Goal: Transaction & Acquisition: Purchase product/service

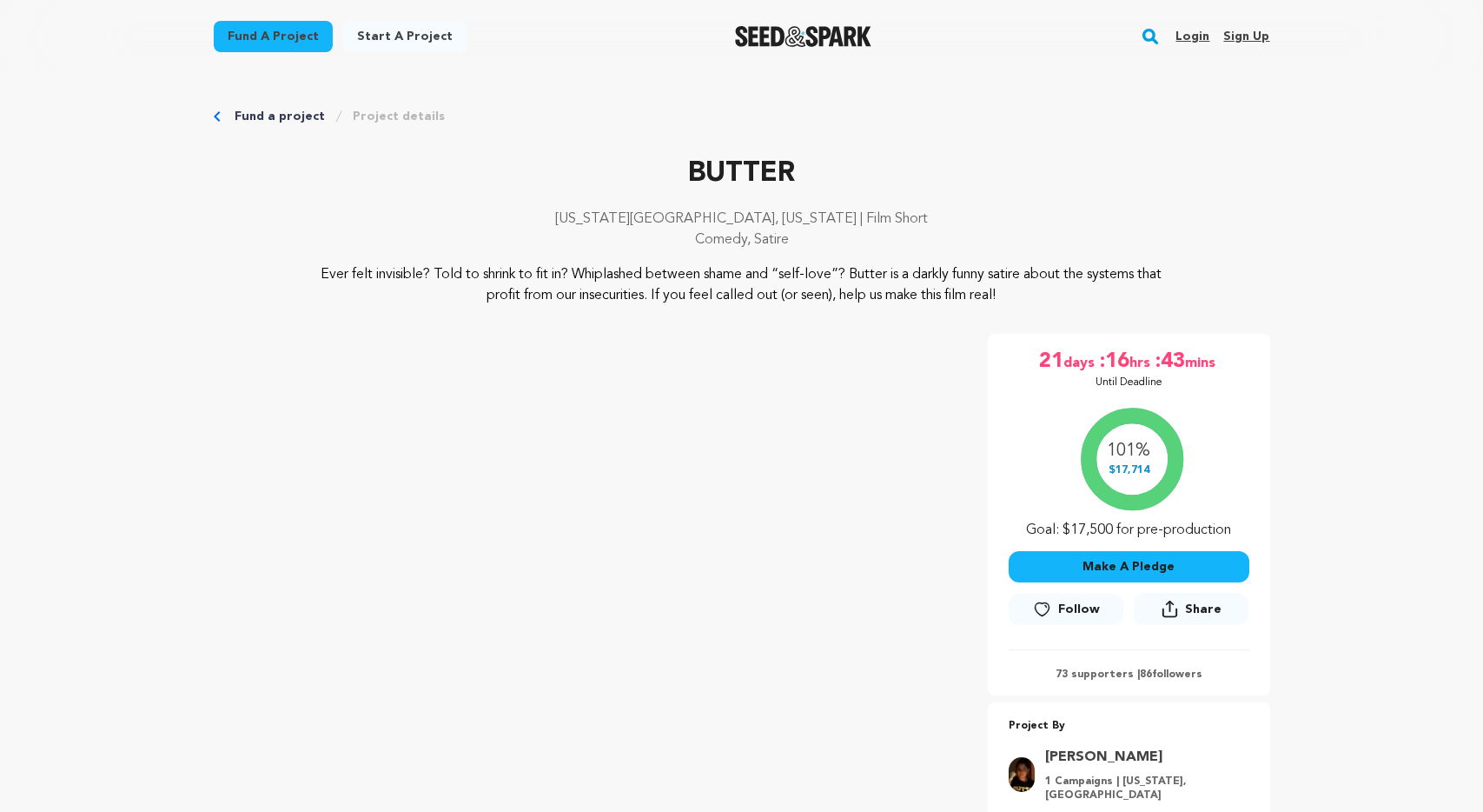
scroll to position [91, 0]
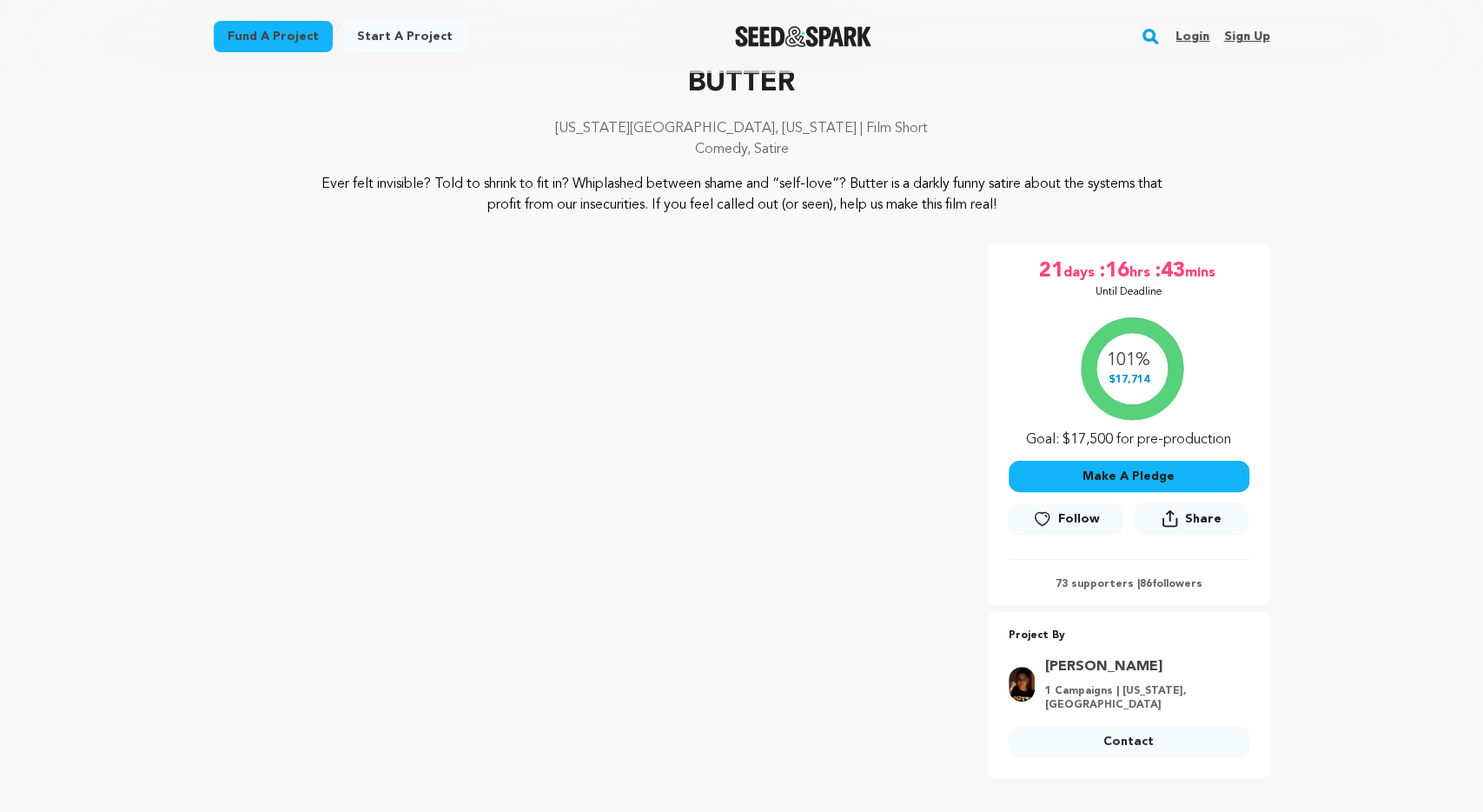
drag, startPoint x: 1319, startPoint y: 586, endPoint x: 1317, endPoint y: 571, distance: 15.1
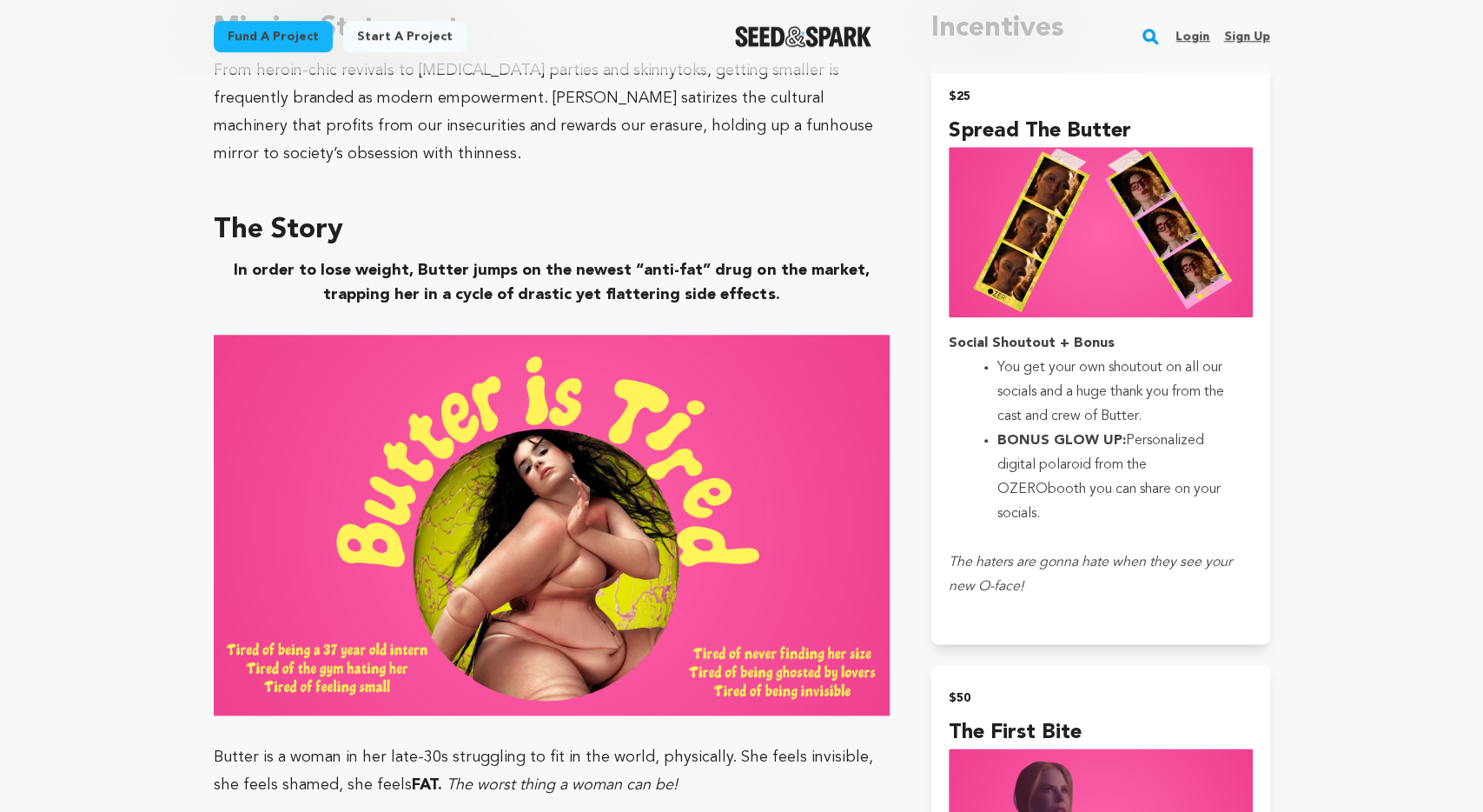
scroll to position [1175, 0]
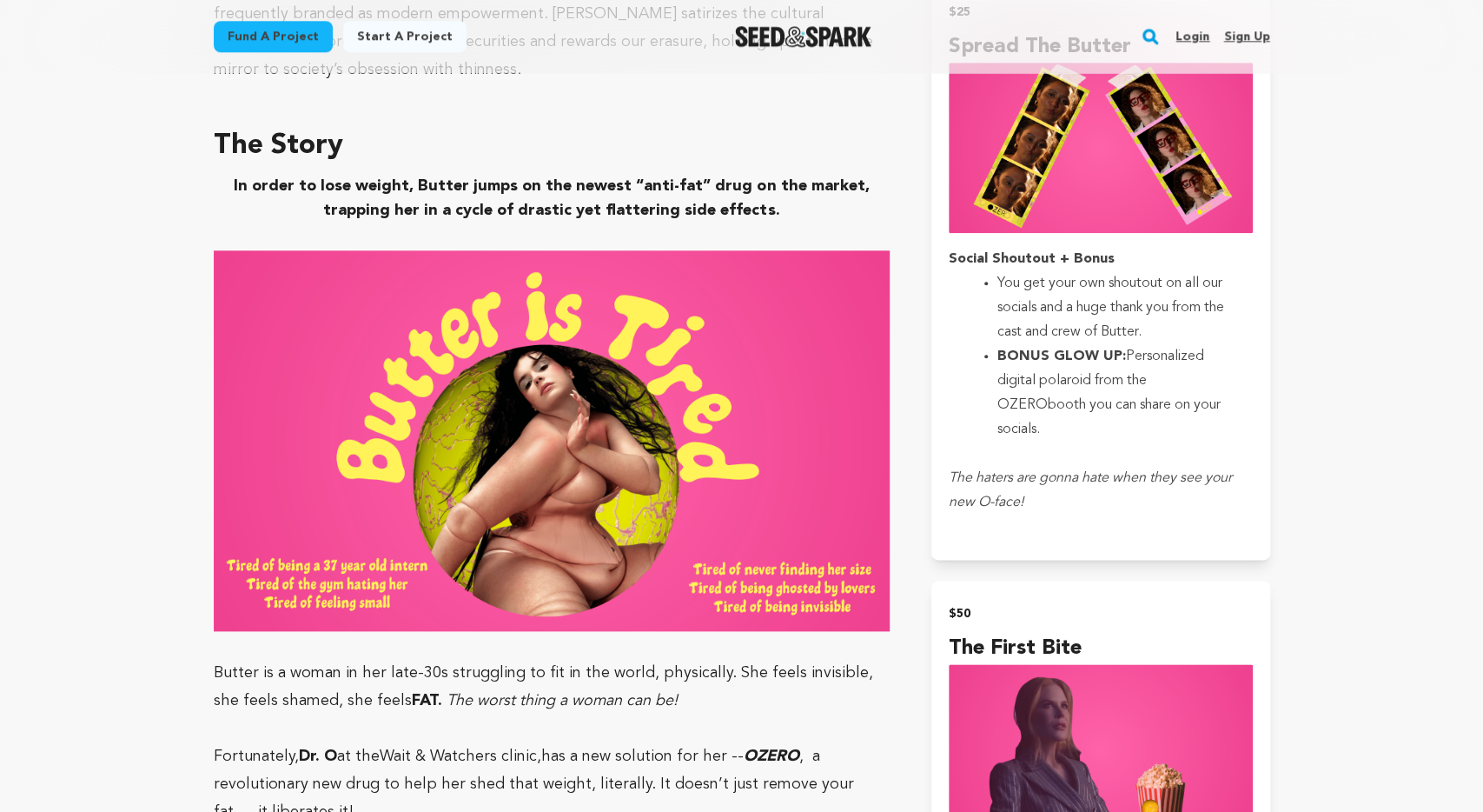
drag, startPoint x: 719, startPoint y: 546, endPoint x: 1297, endPoint y: 527, distance: 578.3
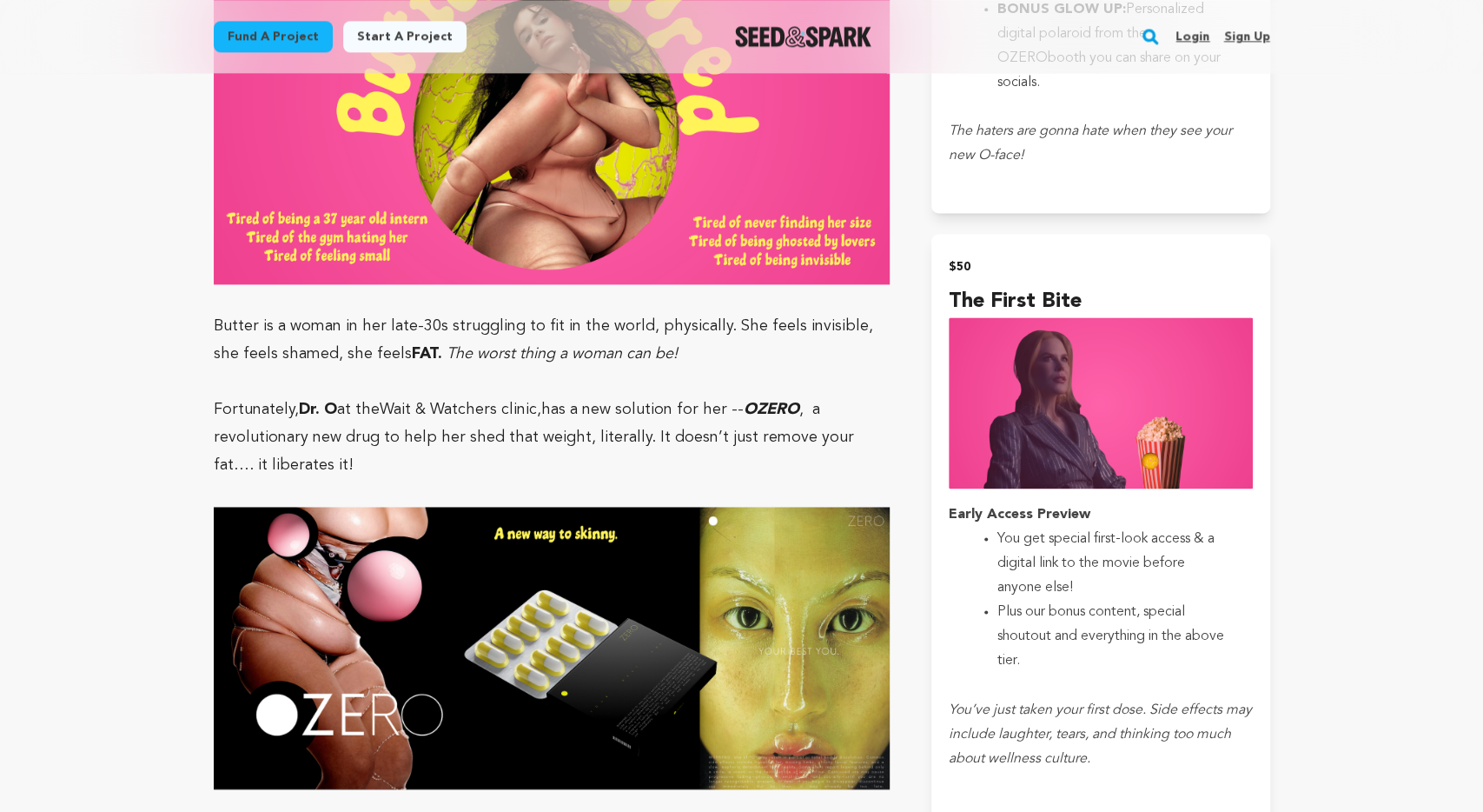
scroll to position [1627, 0]
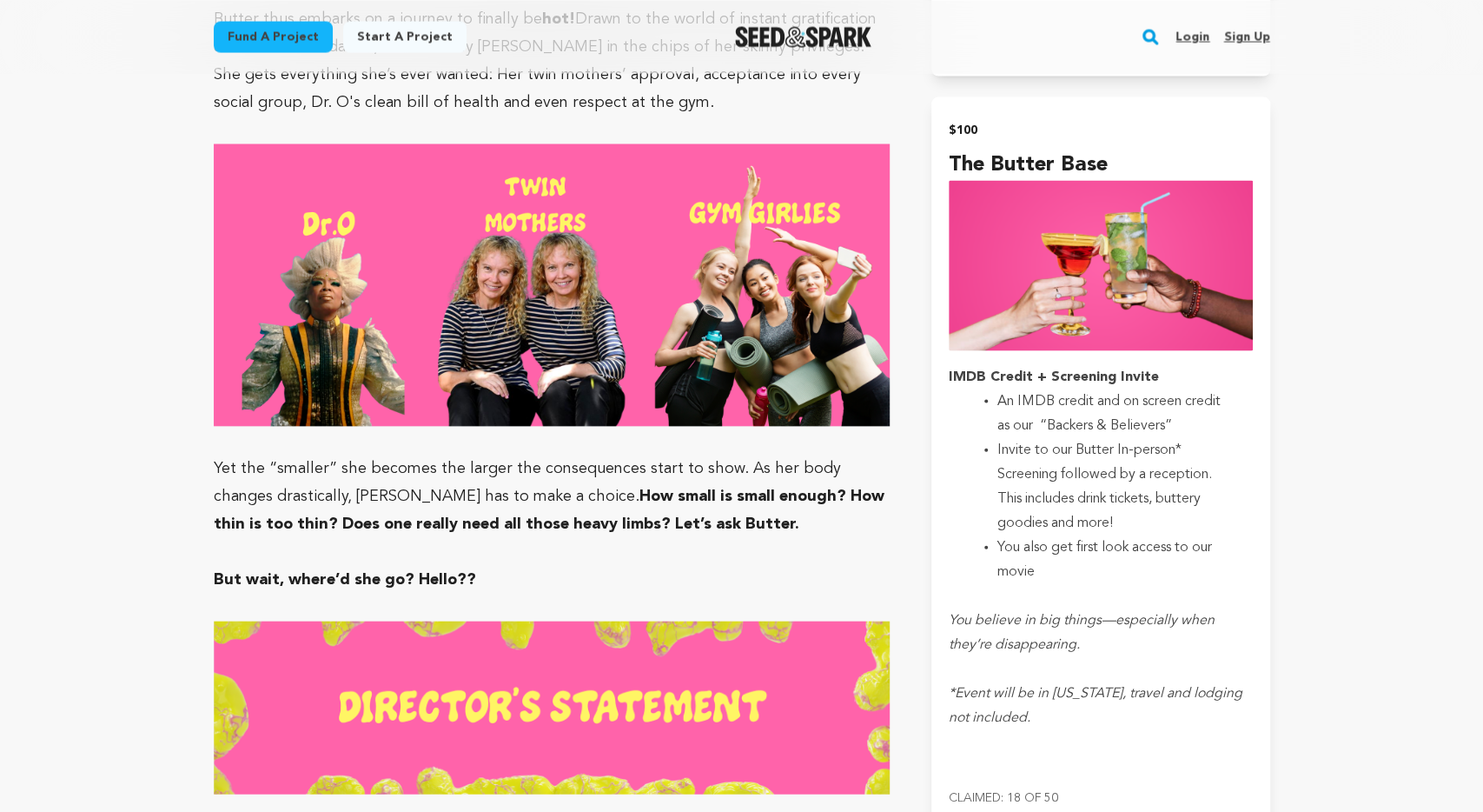
scroll to position [2349, 0]
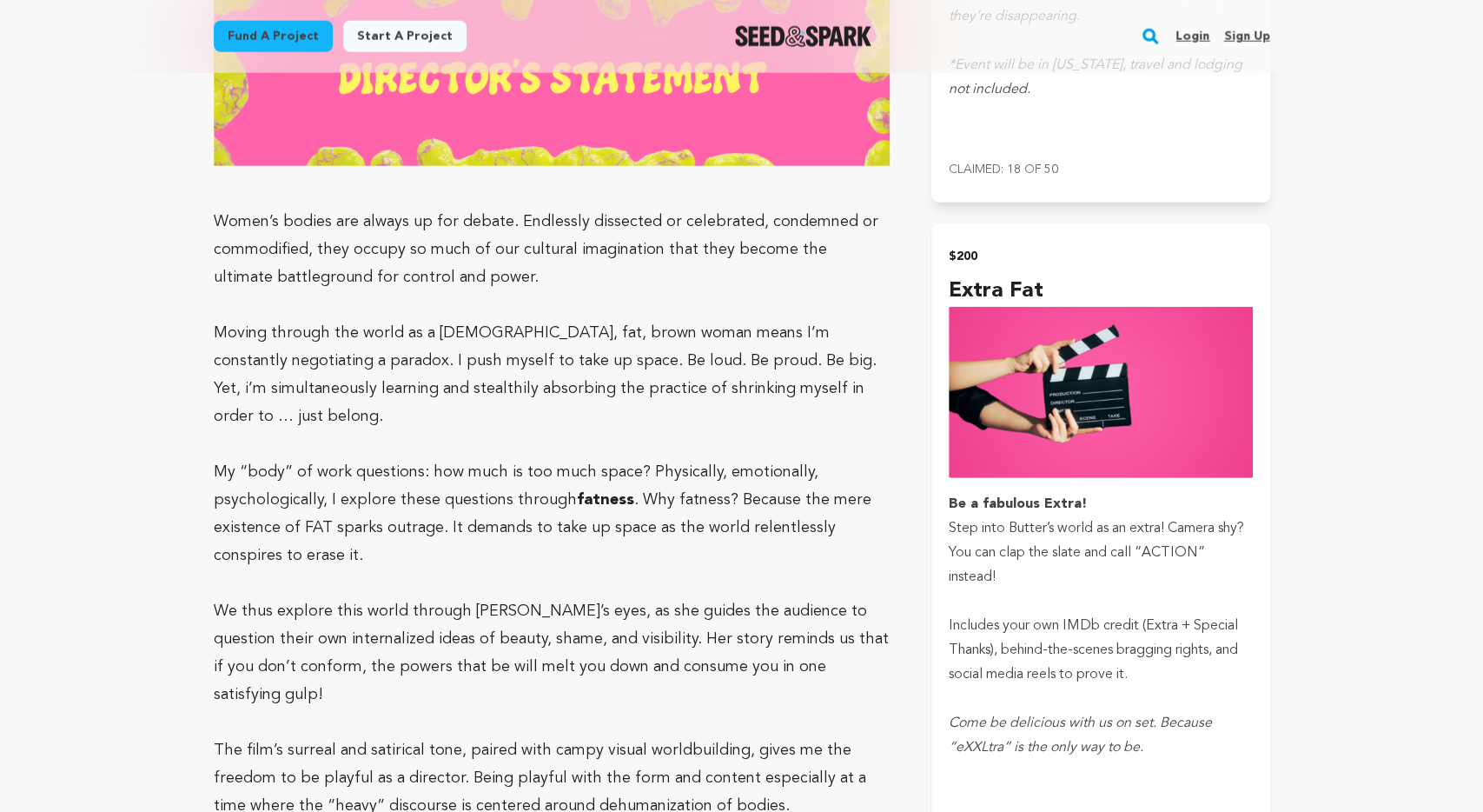
scroll to position [2891, 0]
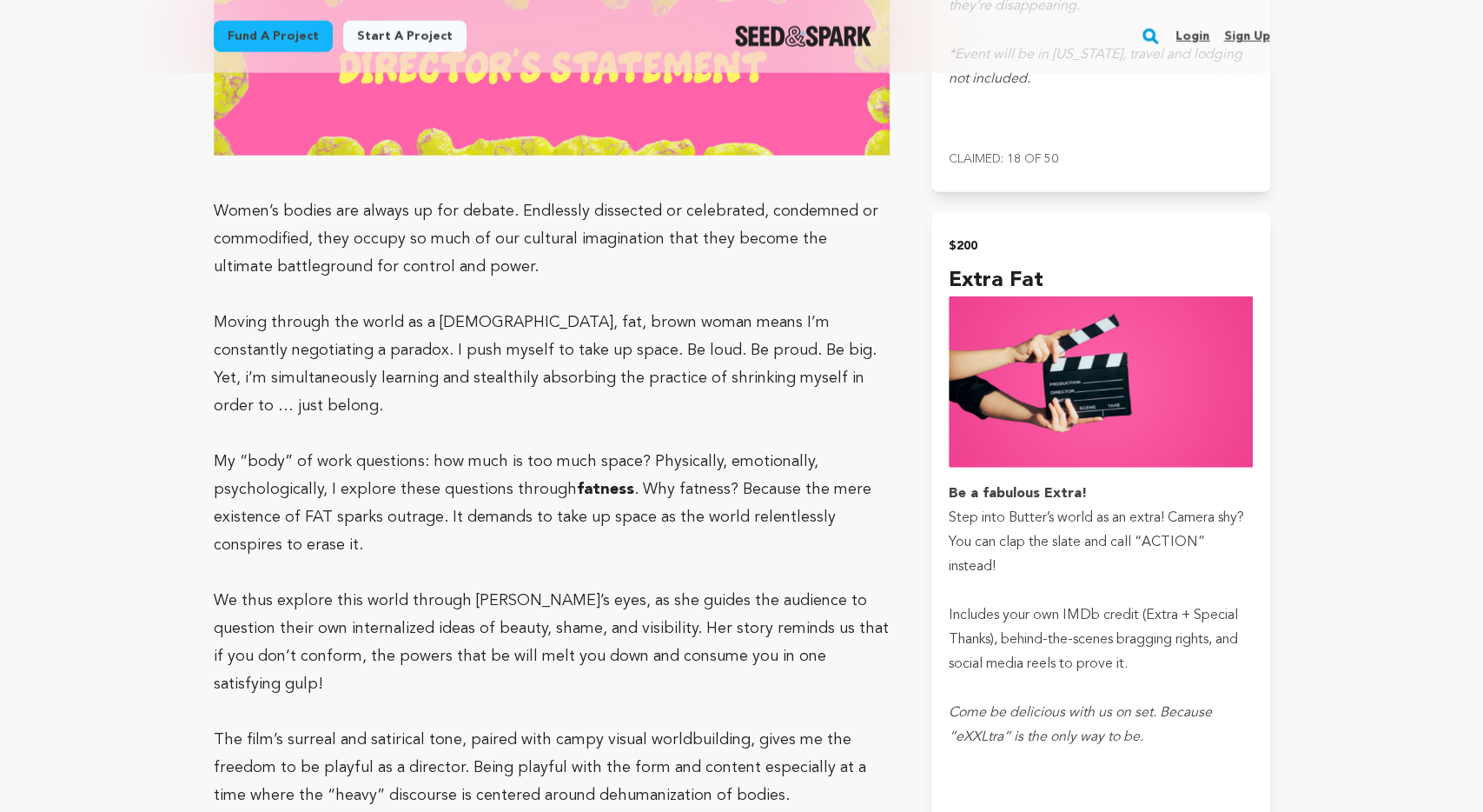
scroll to position [2982, 0]
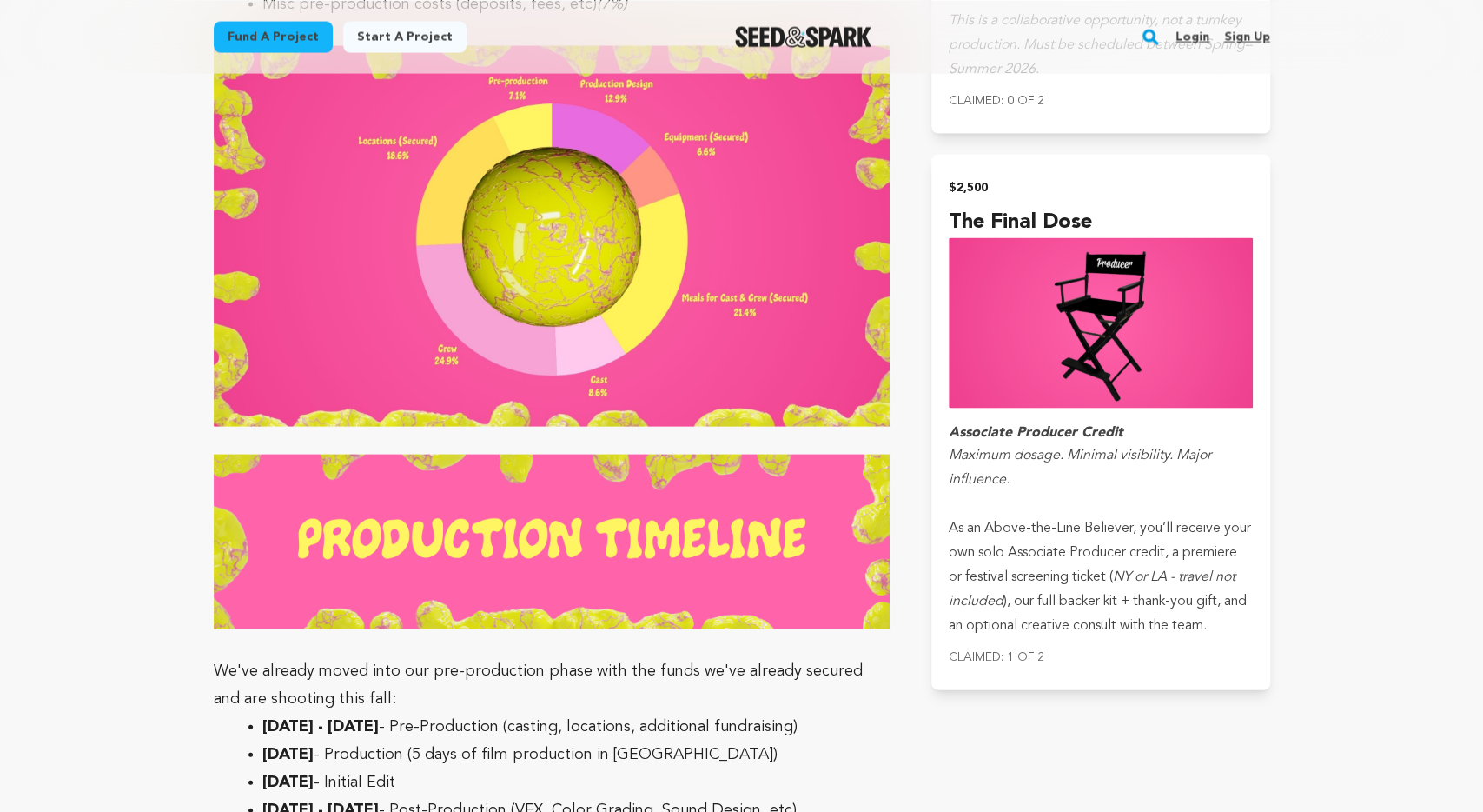
scroll to position [6687, 0]
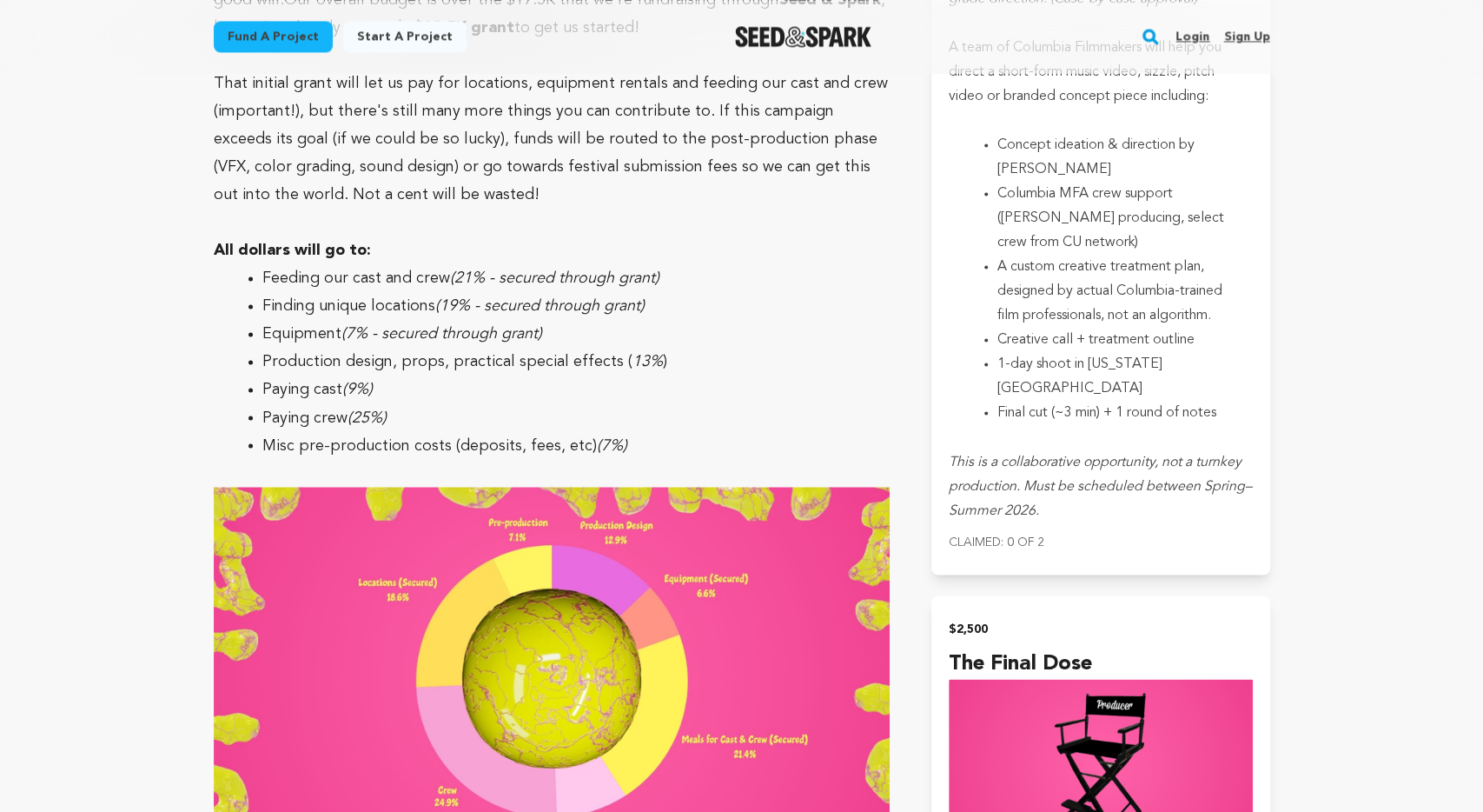
scroll to position [6236, 0]
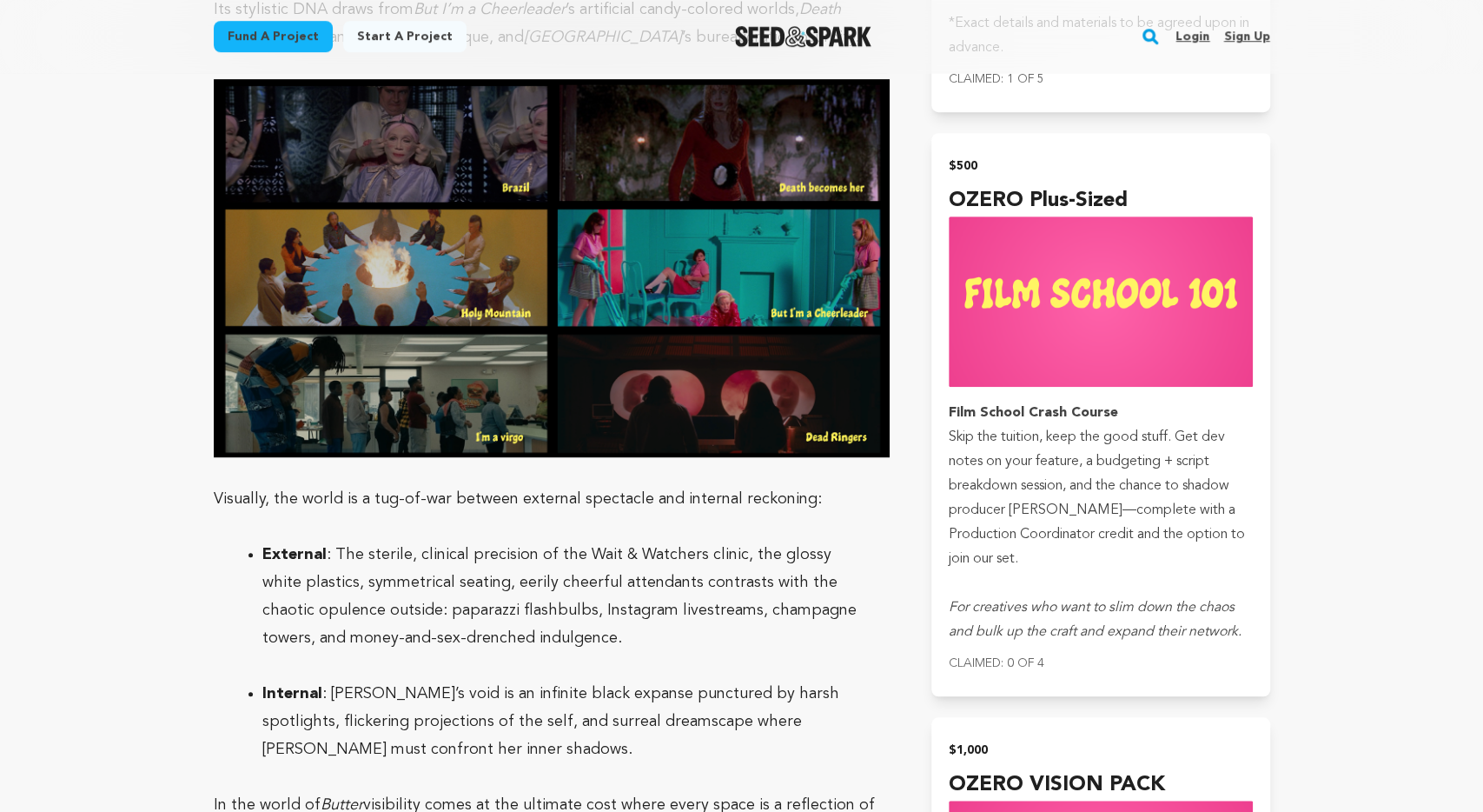
scroll to position [5151, 0]
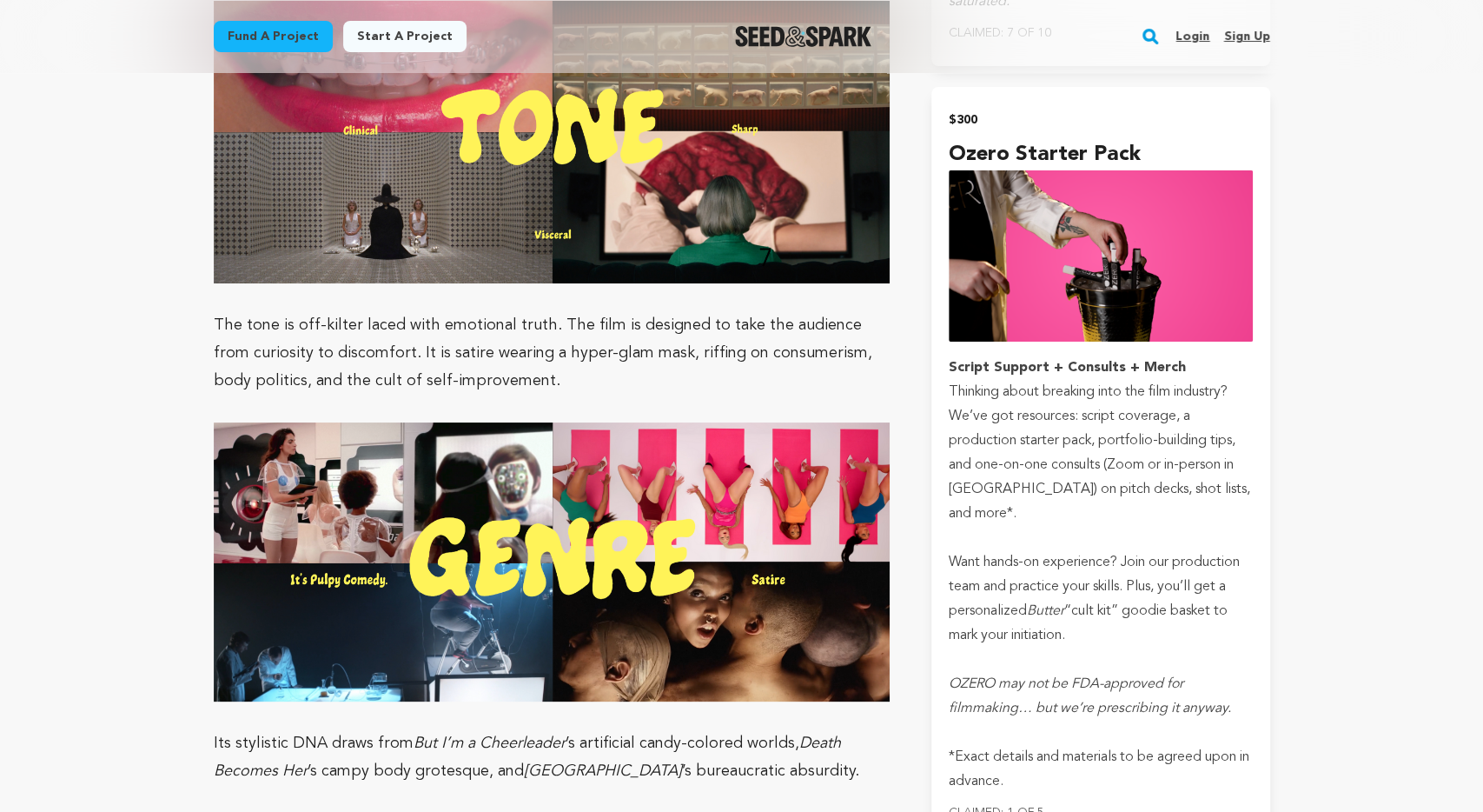
scroll to position [4337, 0]
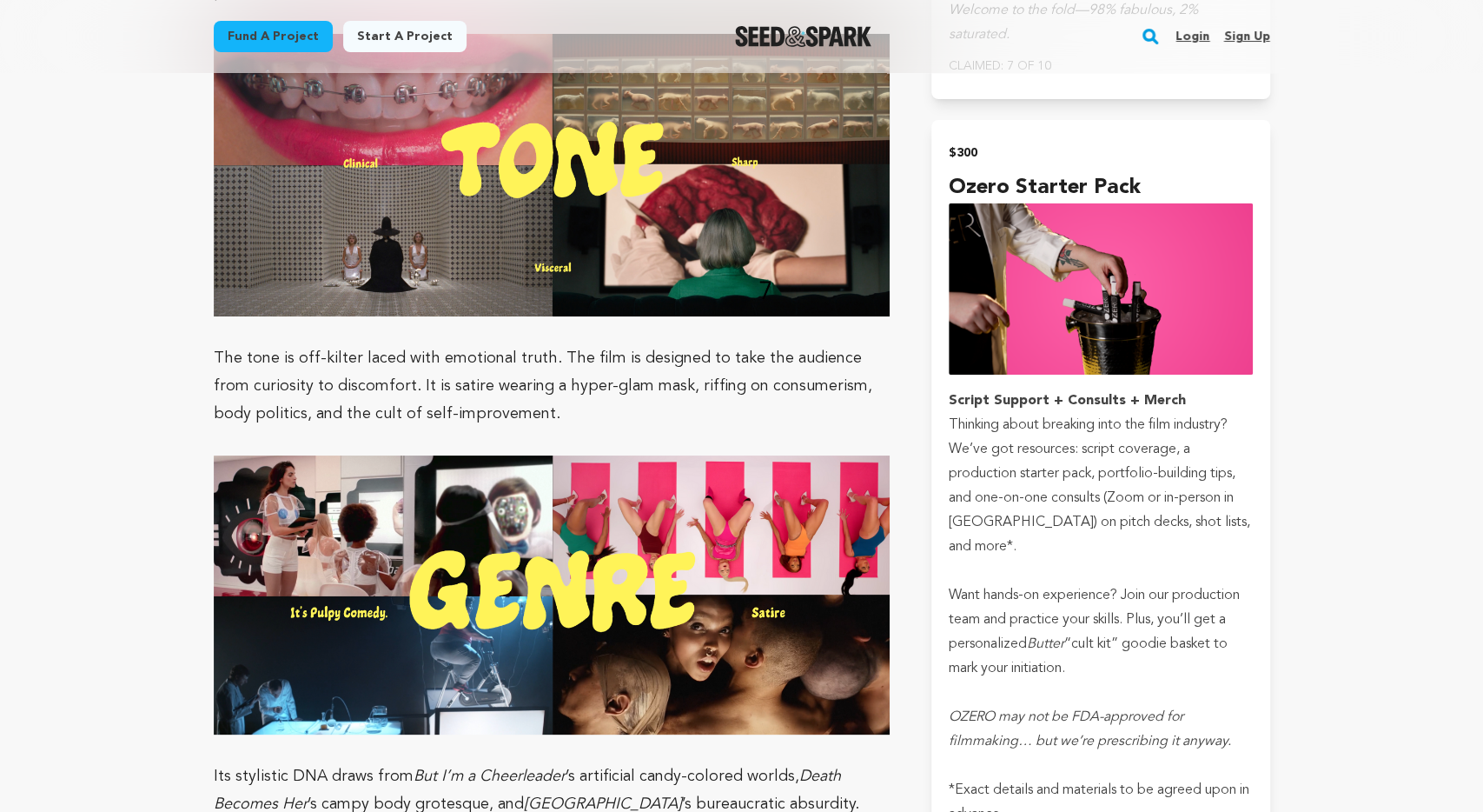
click at [1364, 408] on main "Fund a project Start a project Search Login Sign up Start a project" at bounding box center [741, 251] width 1483 height 9177
click at [1358, 305] on main "Fund a project Start a project Search Login Sign up Start a project" at bounding box center [741, 251] width 1483 height 9177
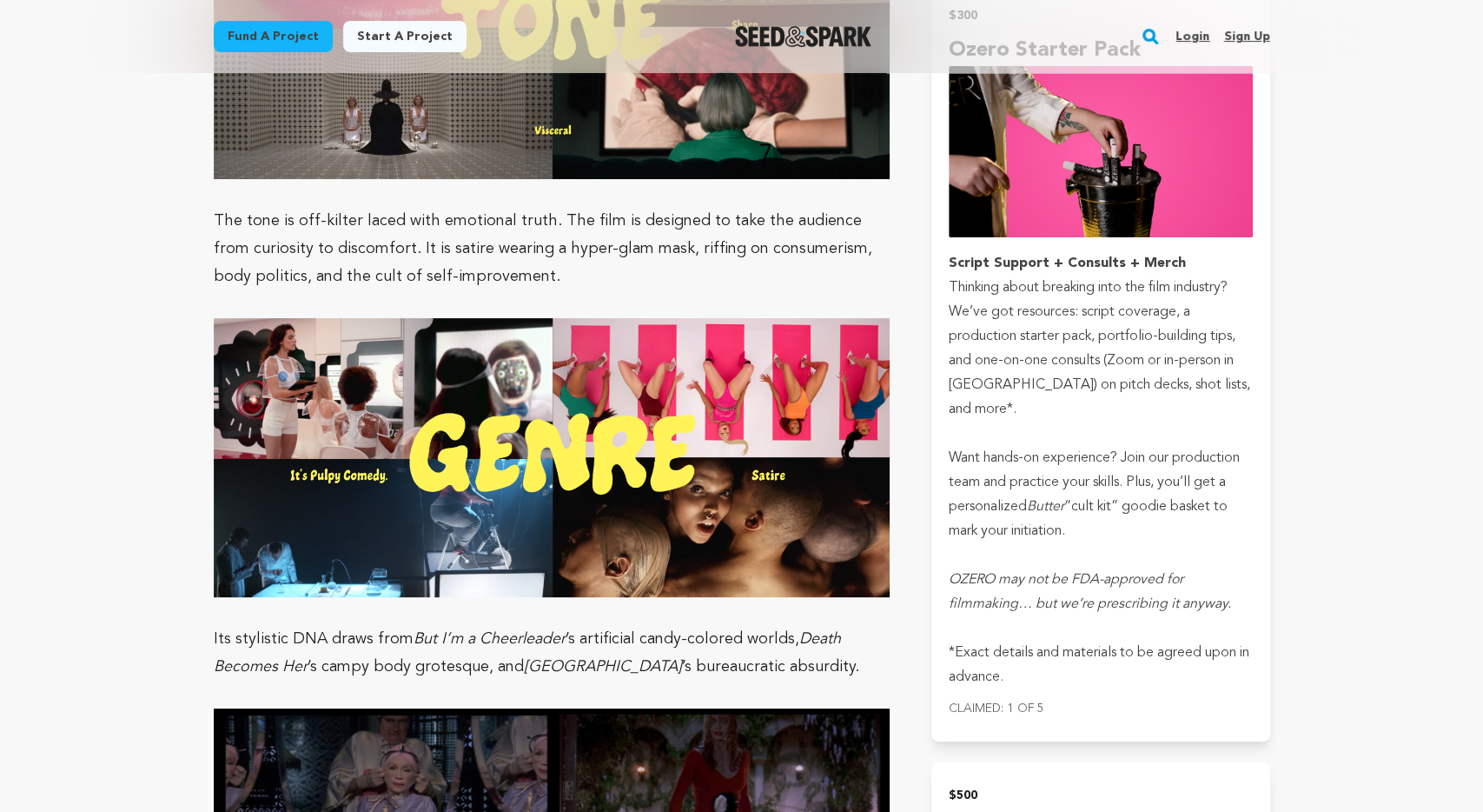
scroll to position [4518, 0]
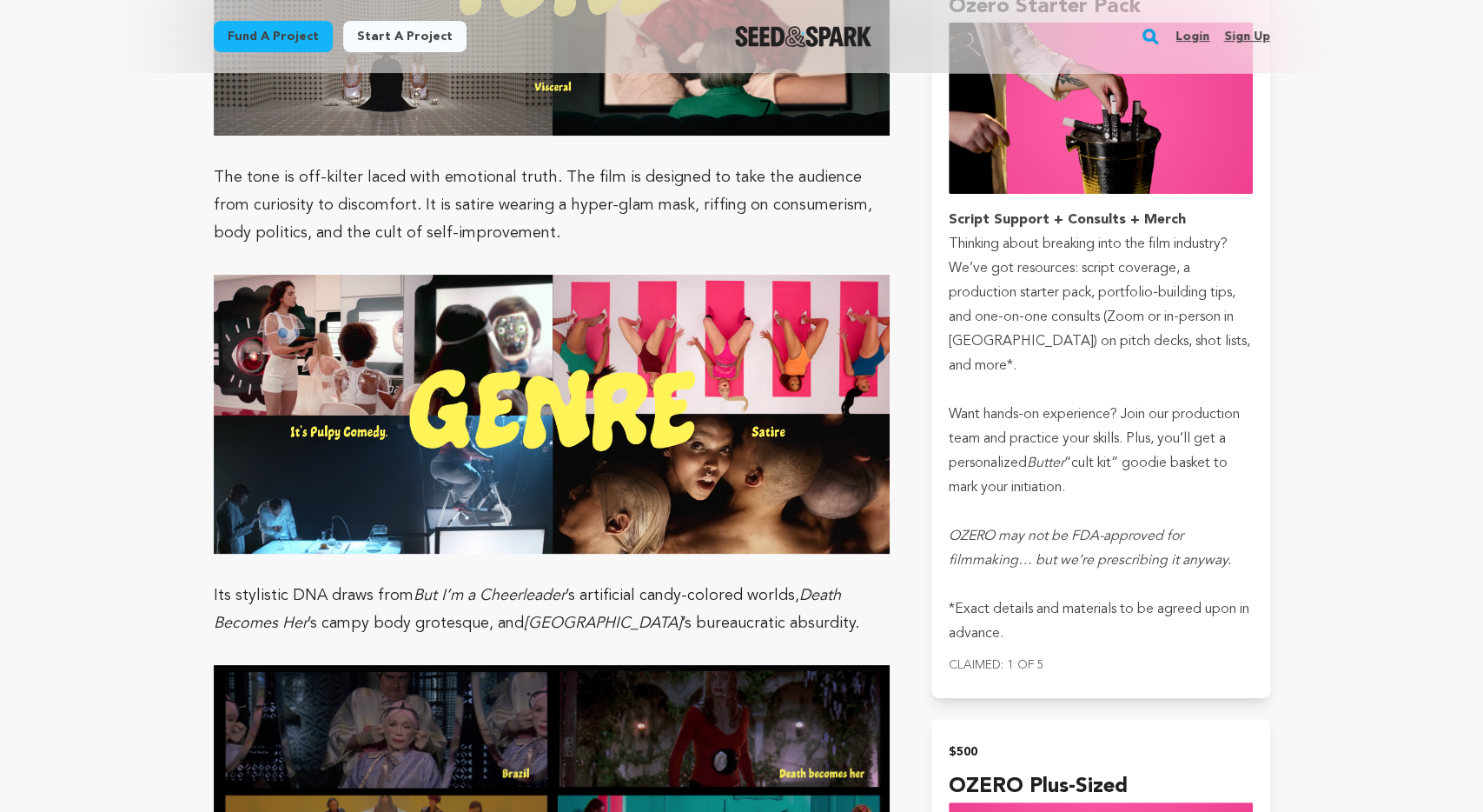
click at [1378, 356] on main "Fund a project Start a project Search Login Sign up Start a project" at bounding box center [741, 70] width 1483 height 9177
click at [1367, 343] on main "Fund a project Start a project Search Login Sign up Start a project" at bounding box center [741, 70] width 1483 height 9177
click at [1416, 199] on main "Fund a project Start a project Search Login Sign up Start a project" at bounding box center [741, 70] width 1483 height 9177
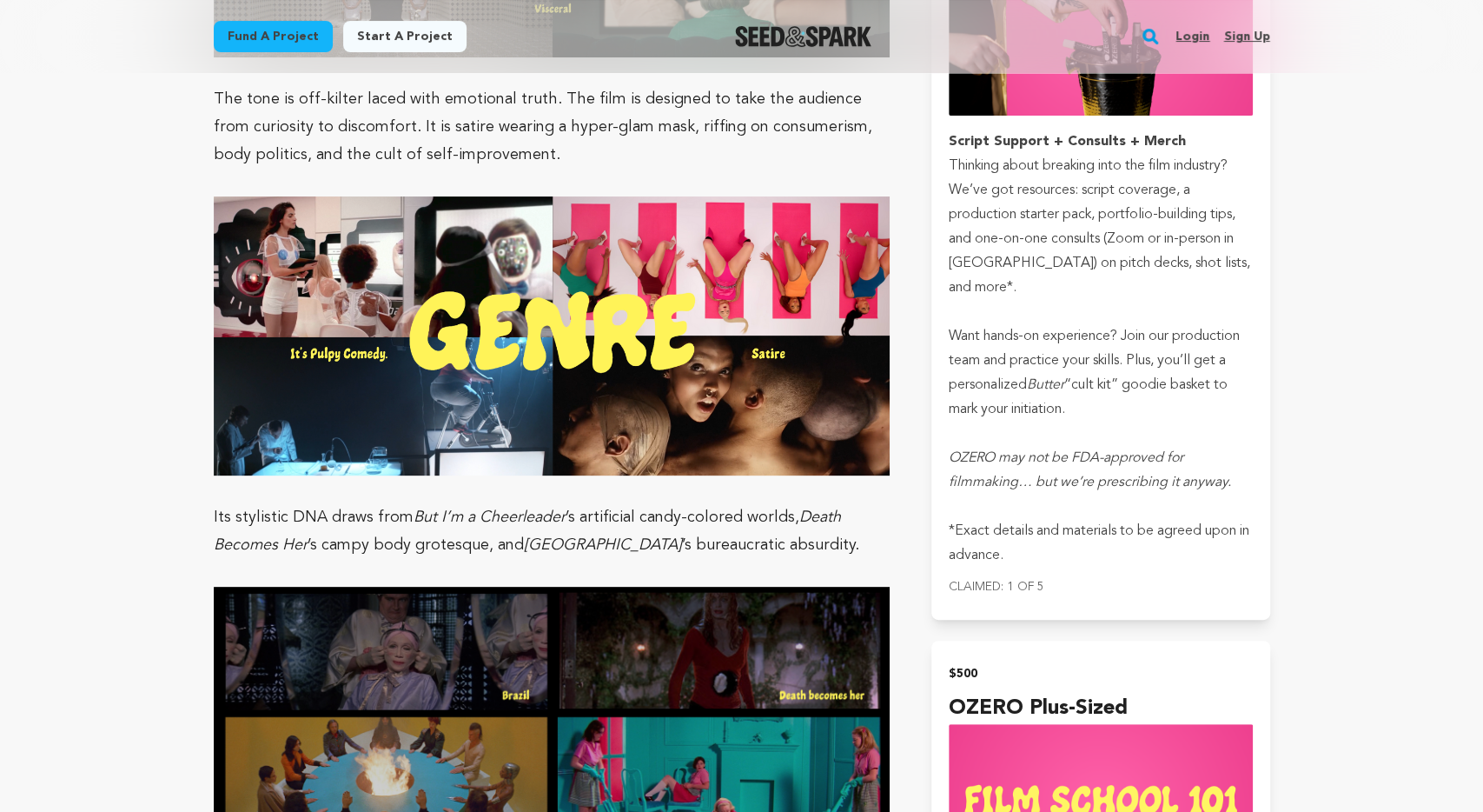
scroll to position [4609, 0]
